Goal: Task Accomplishment & Management: Manage account settings

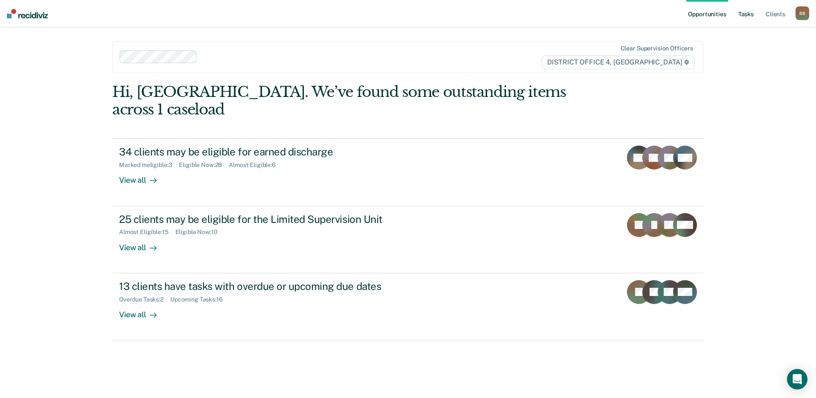
click at [751, 12] on link "Tasks" at bounding box center [746, 13] width 19 height 27
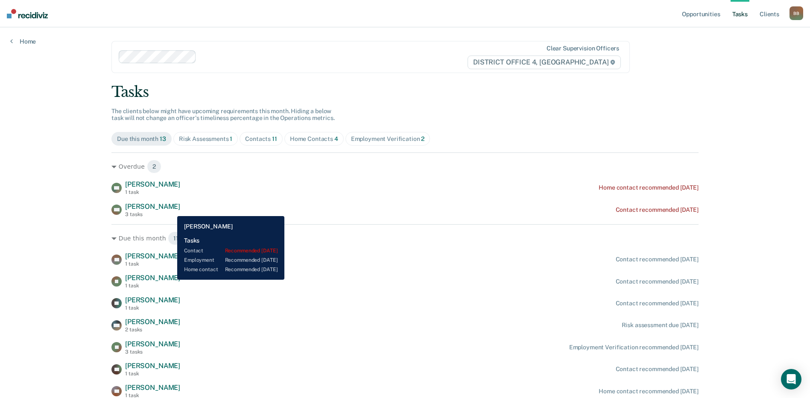
click at [171, 210] on span "[PERSON_NAME]" at bounding box center [152, 206] width 55 height 8
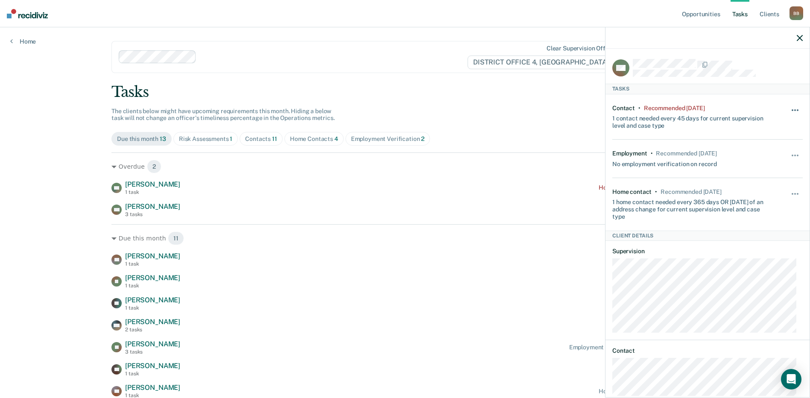
click at [797, 109] on span "button" at bounding box center [798, 110] width 2 height 2
click at [765, 176] on button "90 days" at bounding box center [771, 178] width 61 height 14
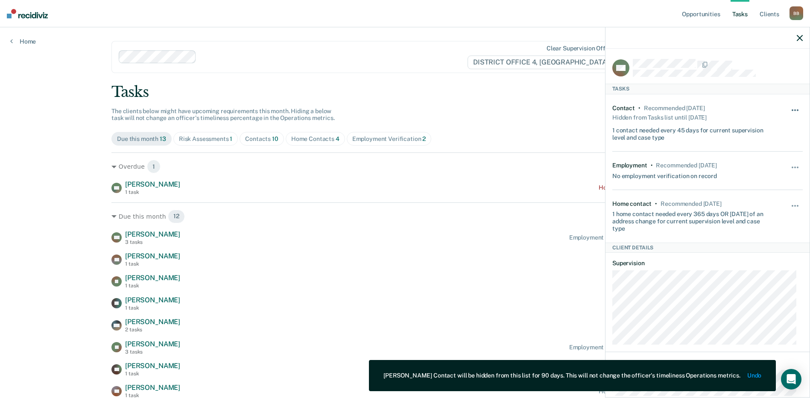
click at [788, 110] on button "button" at bounding box center [795, 115] width 15 height 14
click at [743, 110] on div "Contact • Recommended [DATE] Hidden from Tasks list until [DATE] 1 contact need…" at bounding box center [691, 123] width 159 height 37
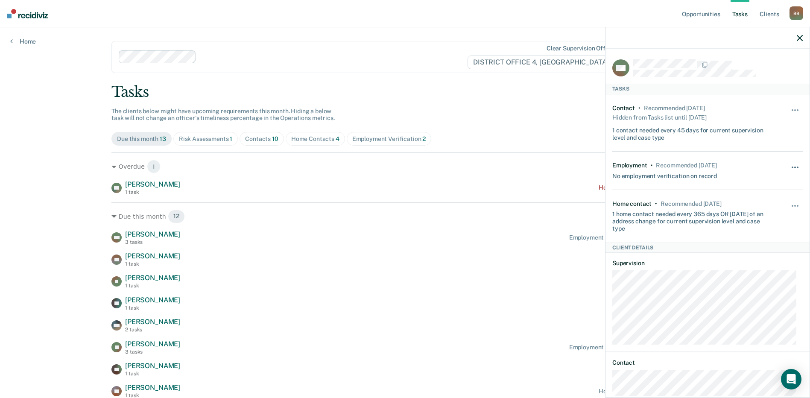
click at [792, 167] on span "button" at bounding box center [793, 168] width 2 height 2
click at [754, 134] on div "1 contact needed every 45 days for current supervision level and case type" at bounding box center [691, 132] width 159 height 18
click at [788, 109] on button "button" at bounding box center [795, 115] width 15 height 14
click at [764, 131] on button "Unhide" at bounding box center [772, 133] width 48 height 14
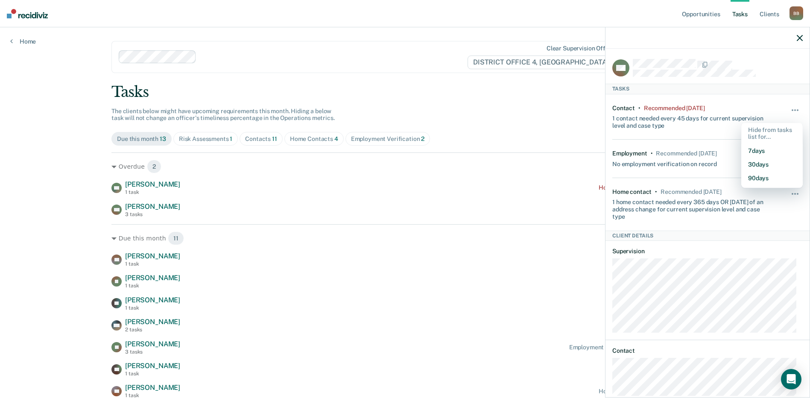
click at [678, 130] on div "Contact • Recommended [DATE] 1 contact needed every 45 days for current supervi…" at bounding box center [707, 116] width 190 height 45
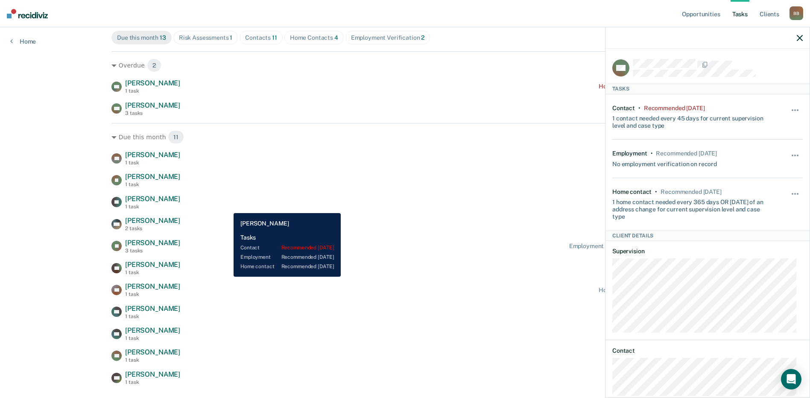
scroll to position [123, 0]
